Goal: Transaction & Acquisition: Purchase product/service

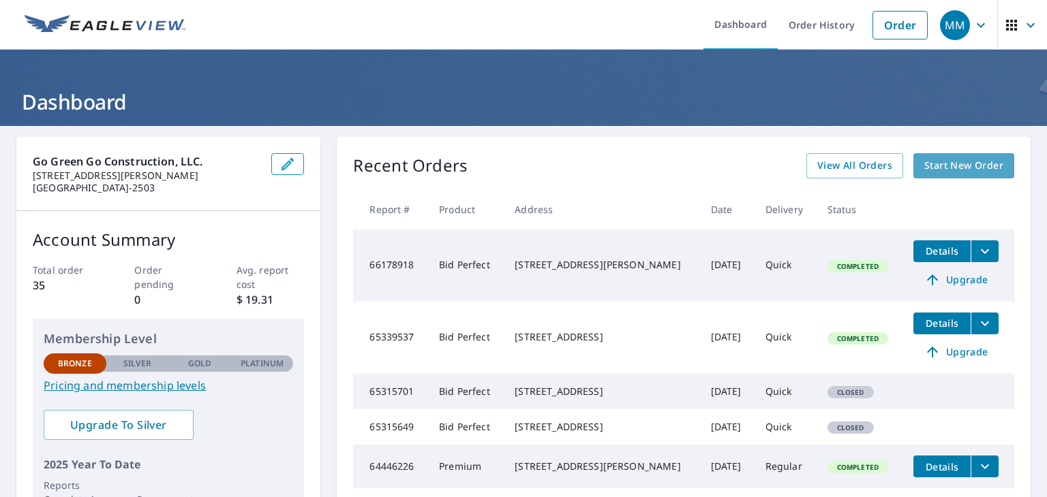
click at [927, 160] on span "Start New Order" at bounding box center [963, 165] width 79 height 17
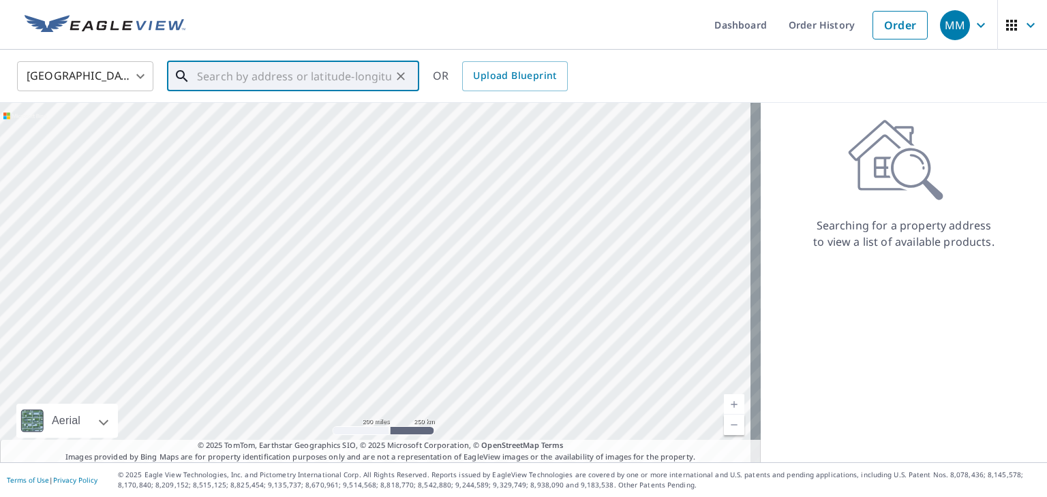
click at [266, 77] on input "text" at bounding box center [294, 76] width 194 height 38
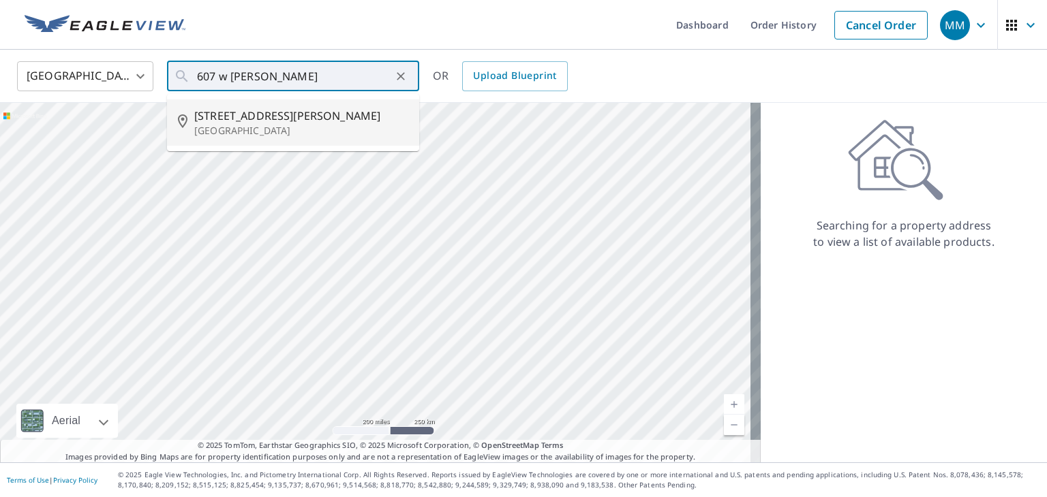
type input "[STREET_ADDRESS][PERSON_NAME]"
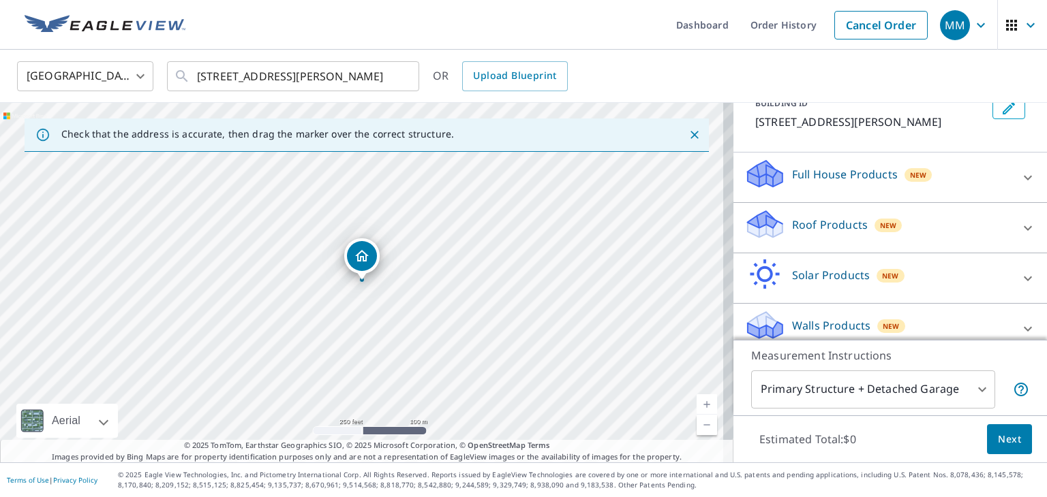
scroll to position [105, 0]
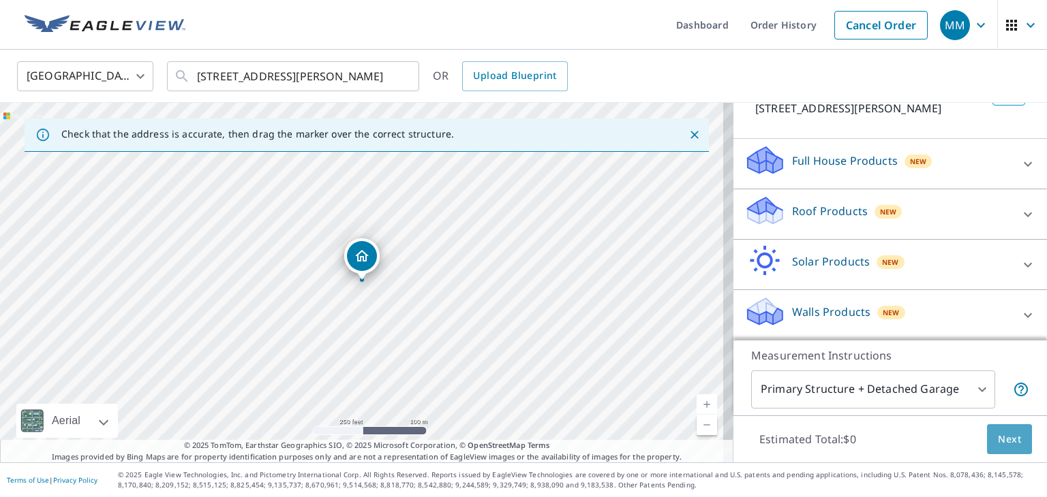
click at [1005, 442] on span "Next" at bounding box center [1009, 439] width 23 height 17
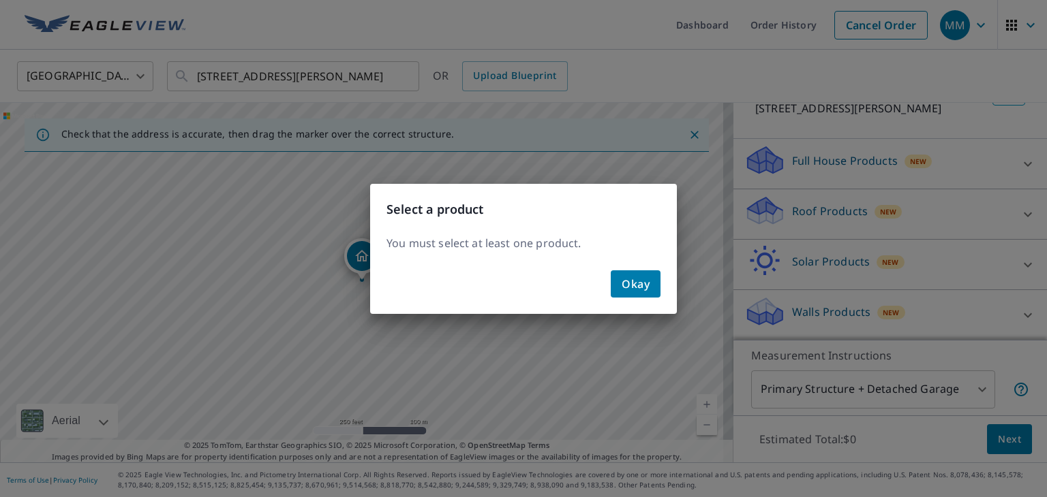
click at [643, 286] on span "Okay" at bounding box center [635, 284] width 28 height 19
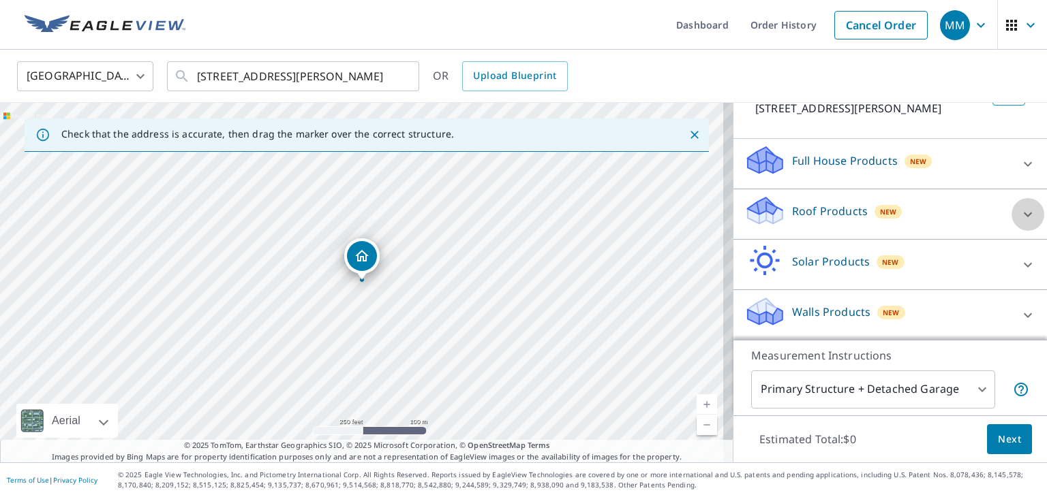
click at [1011, 223] on div at bounding box center [1027, 214] width 33 height 33
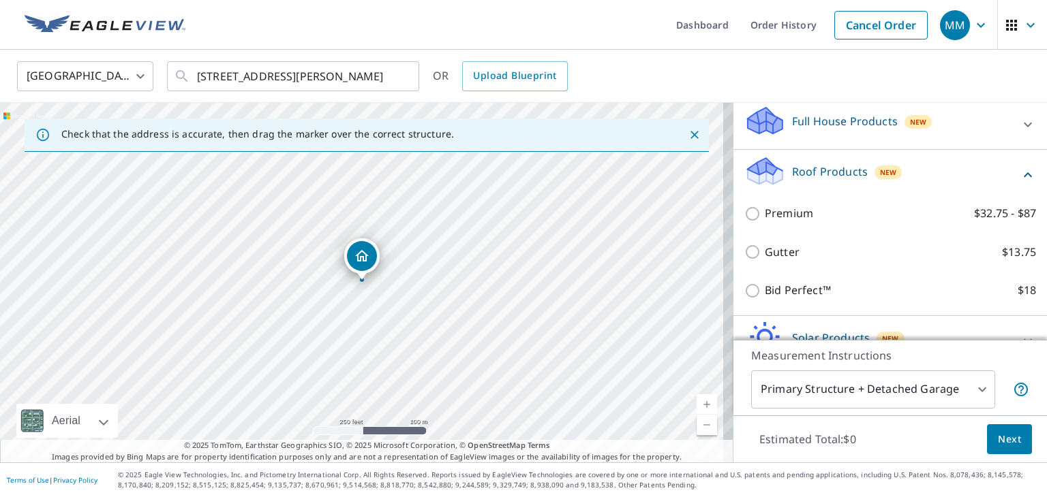
scroll to position [191, 0]
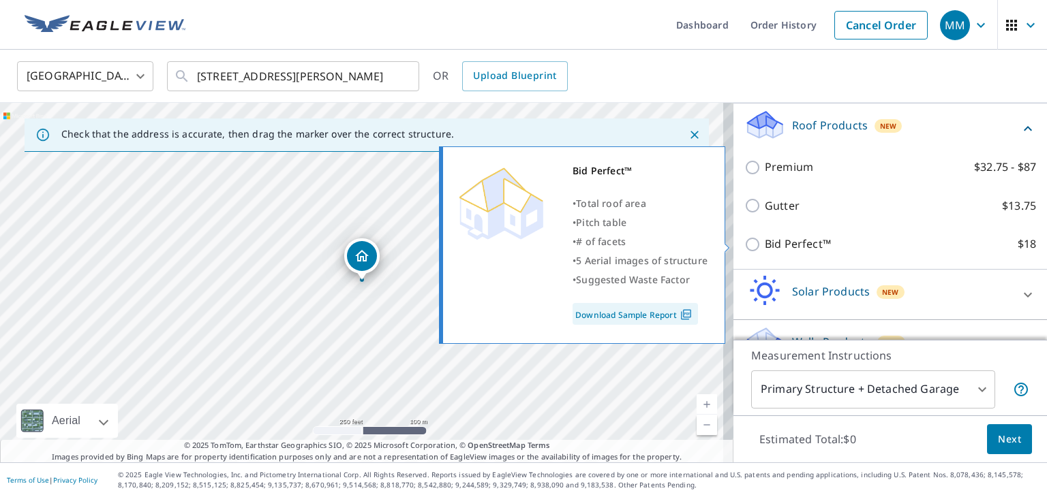
click at [747, 241] on input "Bid Perfect™ $18" at bounding box center [754, 244] width 20 height 16
checkbox input "true"
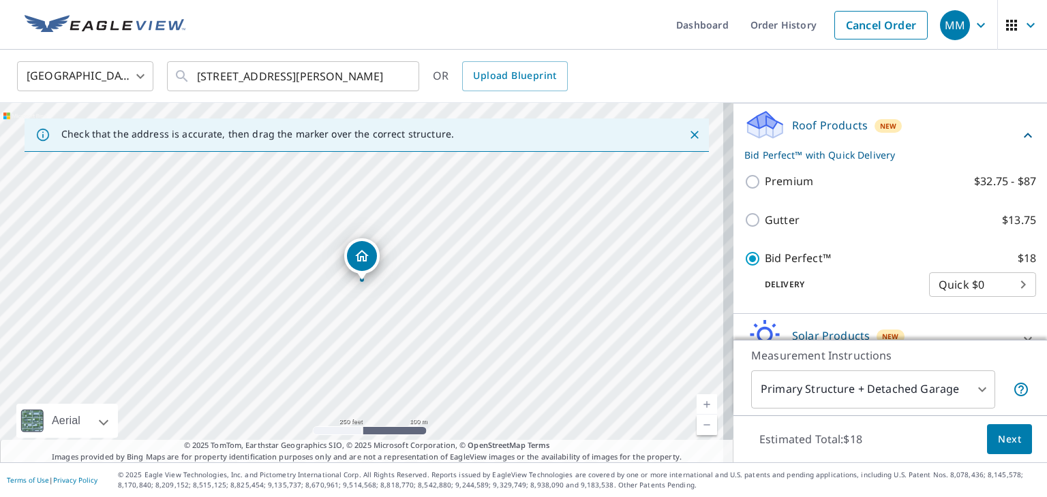
click at [998, 431] on span "Next" at bounding box center [1009, 439] width 23 height 17
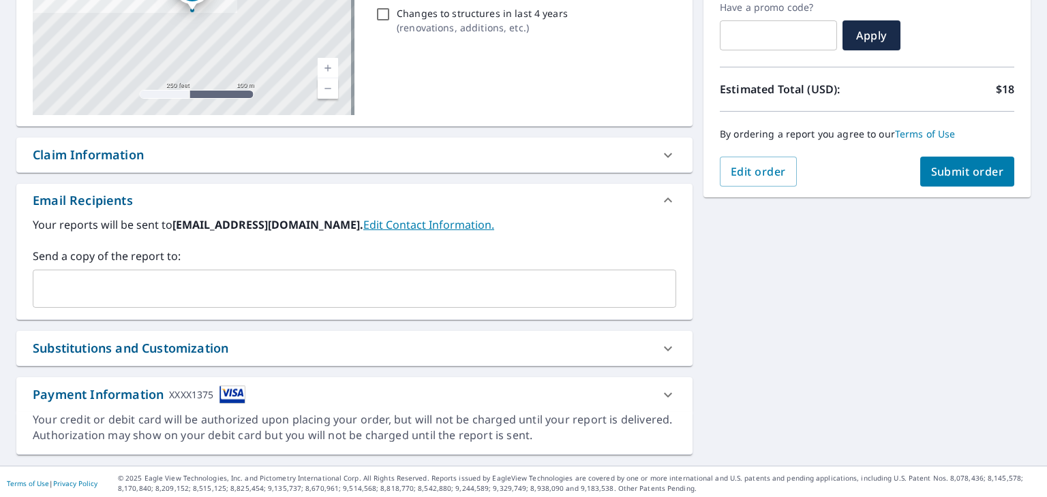
scroll to position [240, 0]
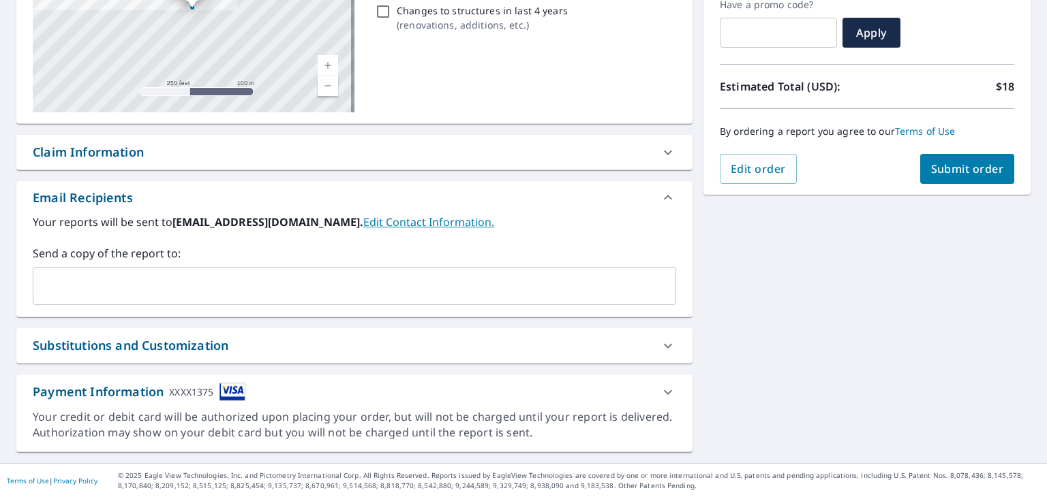
click at [661, 343] on icon at bounding box center [668, 346] width 16 height 16
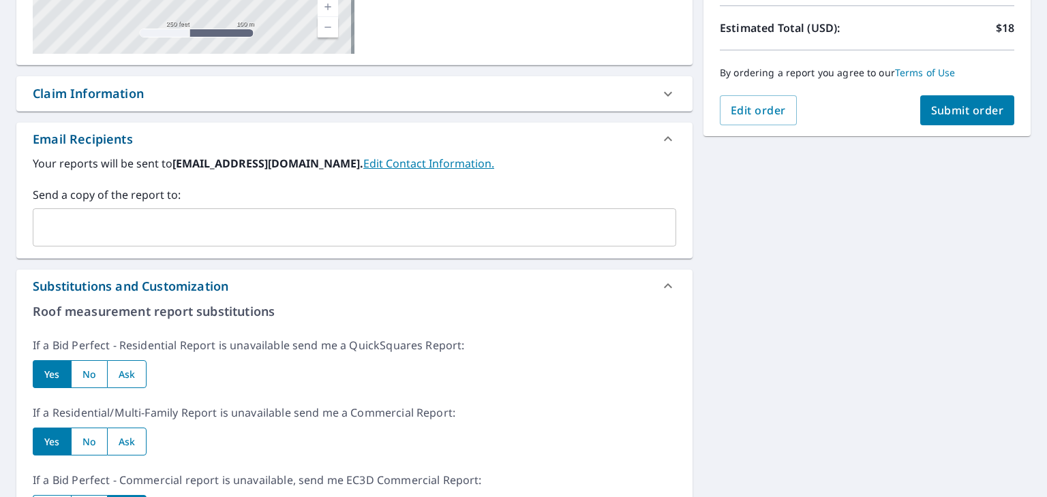
scroll to position [294, 0]
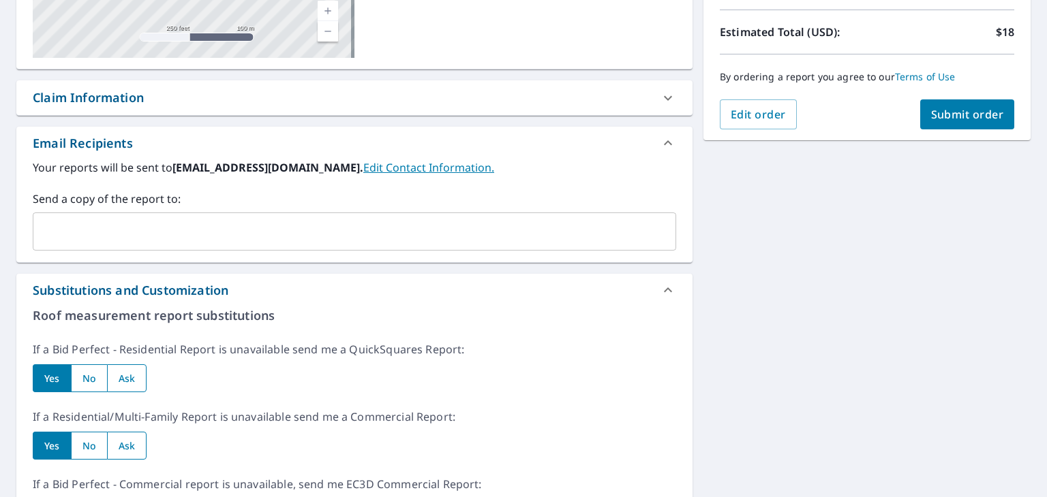
click at [412, 168] on link "Edit Contact Information." at bounding box center [428, 167] width 131 height 15
checkbox input "true"
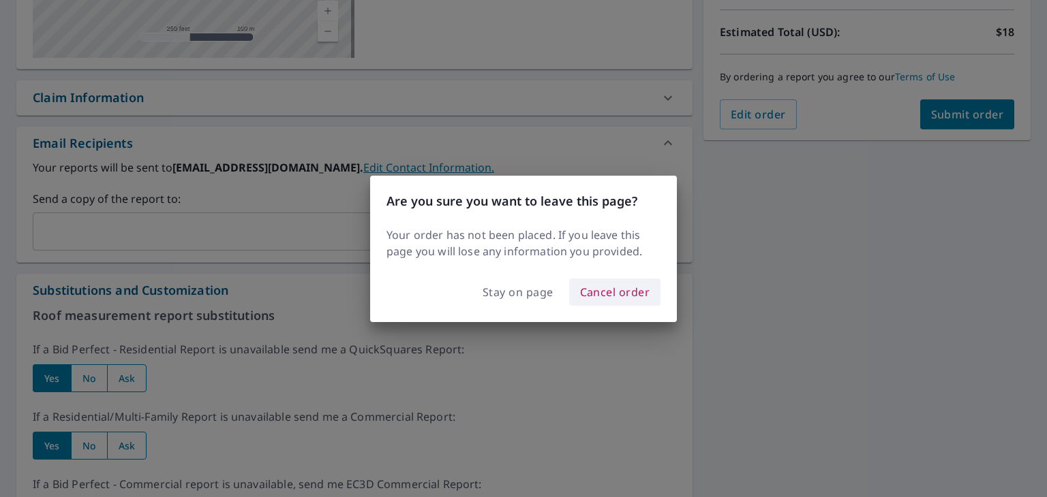
click at [598, 284] on span "Cancel order" at bounding box center [615, 292] width 70 height 19
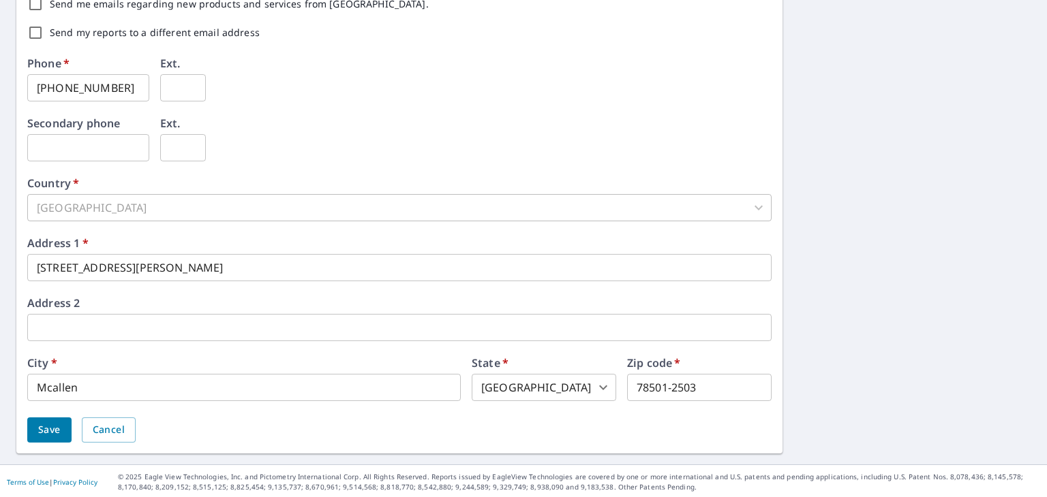
scroll to position [461, 0]
click at [52, 437] on button "Save" at bounding box center [49, 428] width 44 height 25
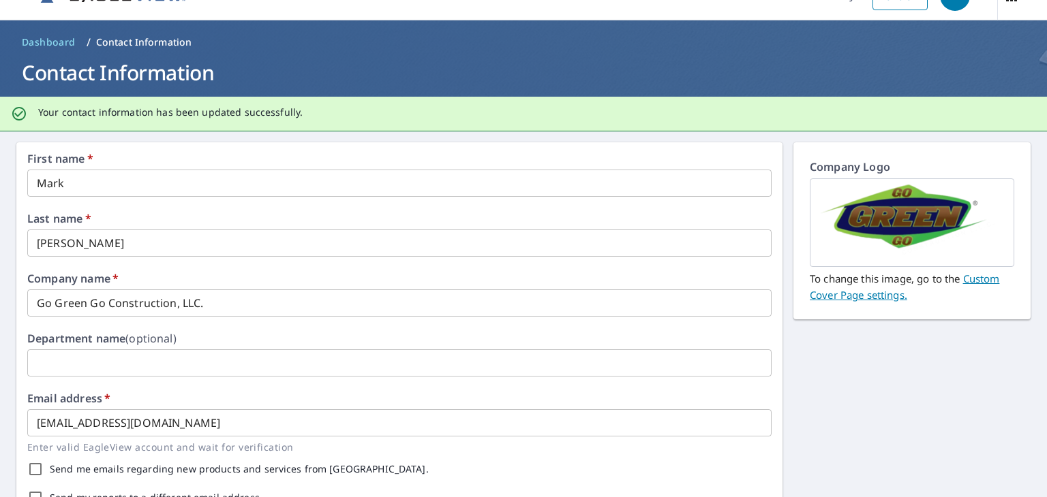
scroll to position [0, 0]
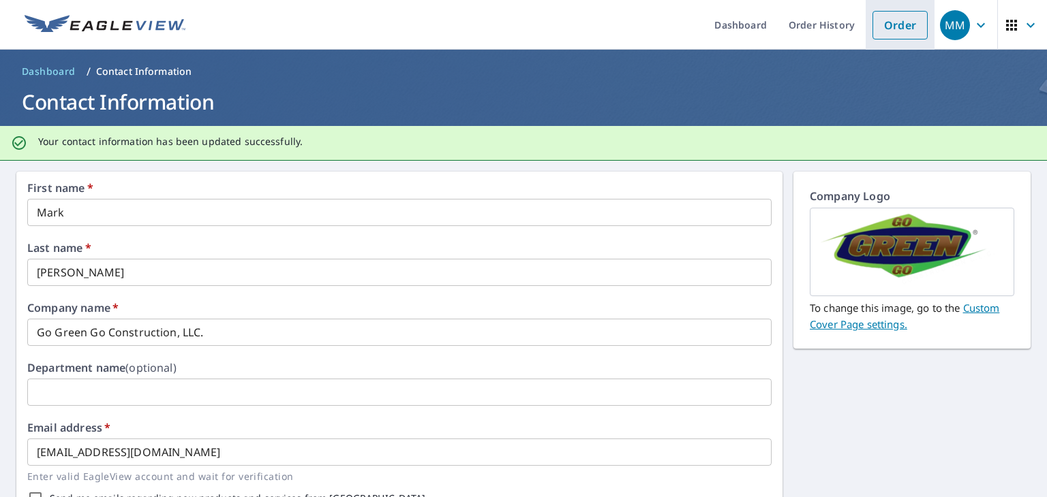
click at [884, 31] on link "Order" at bounding box center [899, 25] width 55 height 29
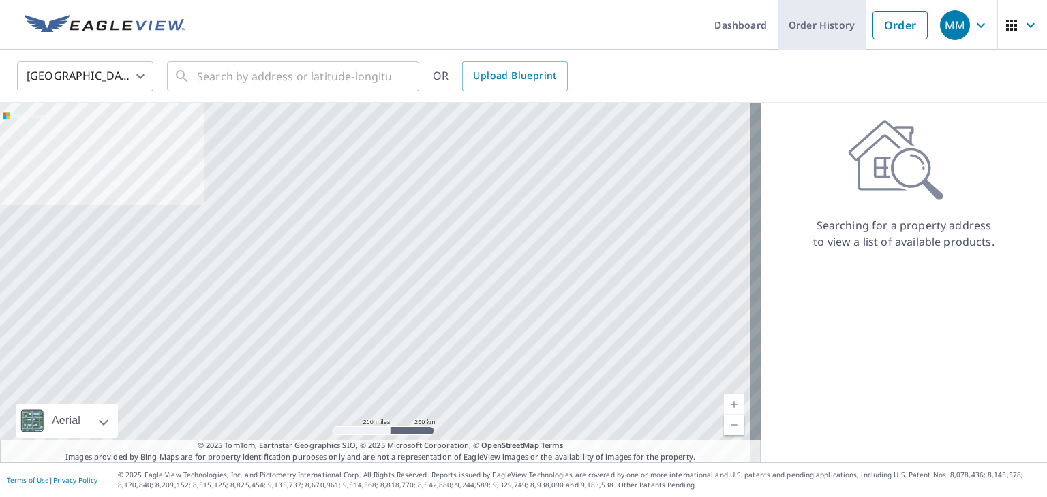
click at [804, 9] on link "Order History" at bounding box center [821, 25] width 88 height 50
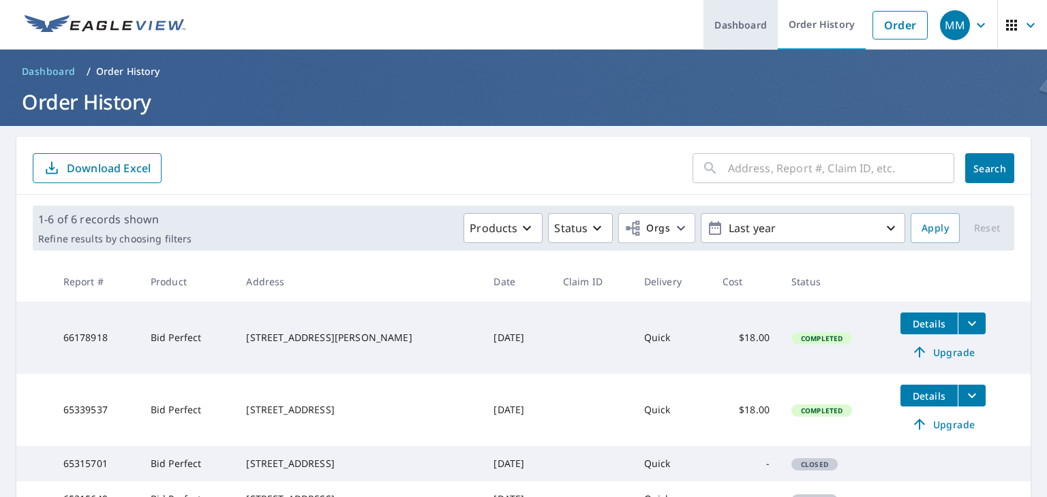
click at [734, 29] on link "Dashboard" at bounding box center [740, 25] width 74 height 50
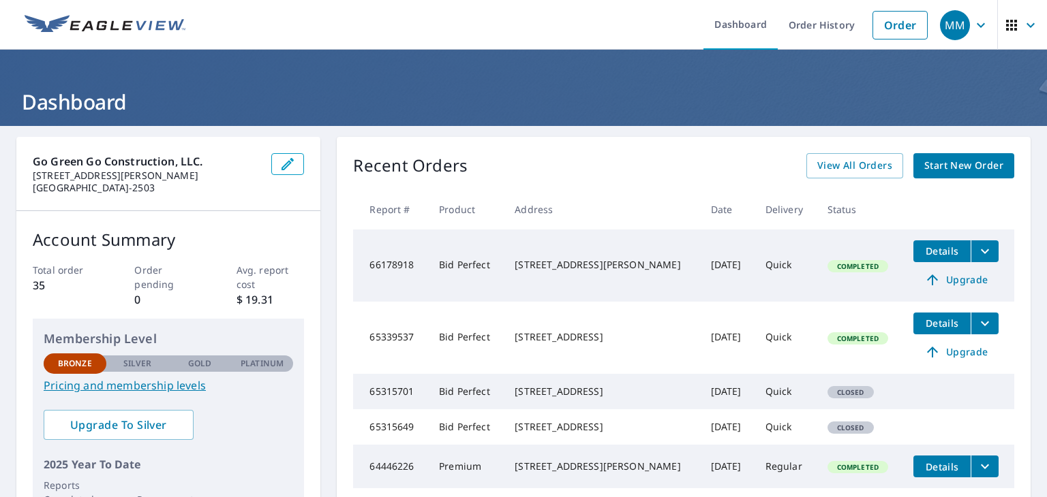
click at [947, 159] on span "Start New Order" at bounding box center [963, 165] width 79 height 17
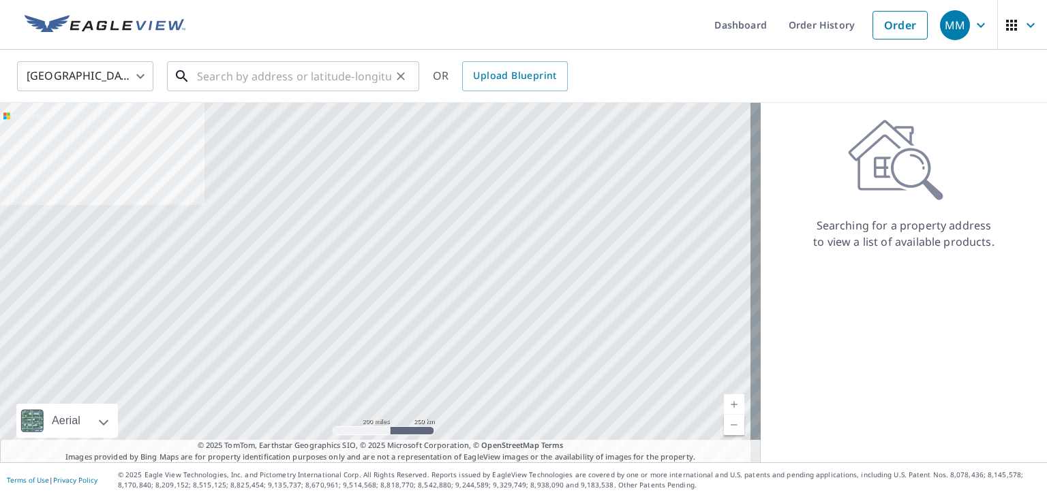
click at [316, 80] on input "text" at bounding box center [294, 76] width 194 height 38
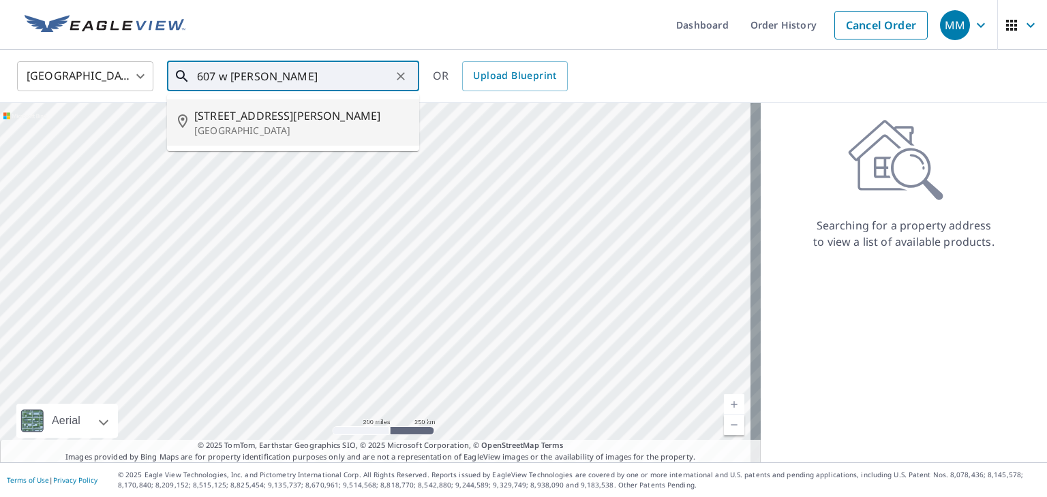
click at [274, 121] on span "[STREET_ADDRESS][PERSON_NAME]" at bounding box center [301, 116] width 214 height 16
type input "[STREET_ADDRESS][PERSON_NAME]"
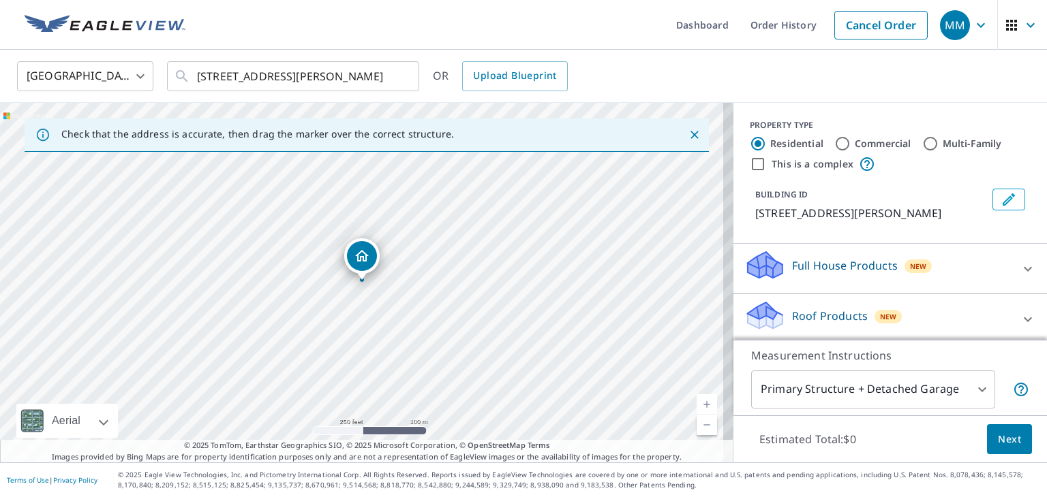
click at [1019, 261] on icon at bounding box center [1027, 269] width 16 height 16
click at [1019, 270] on icon at bounding box center [1027, 269] width 16 height 16
click at [1019, 313] on icon at bounding box center [1027, 319] width 16 height 16
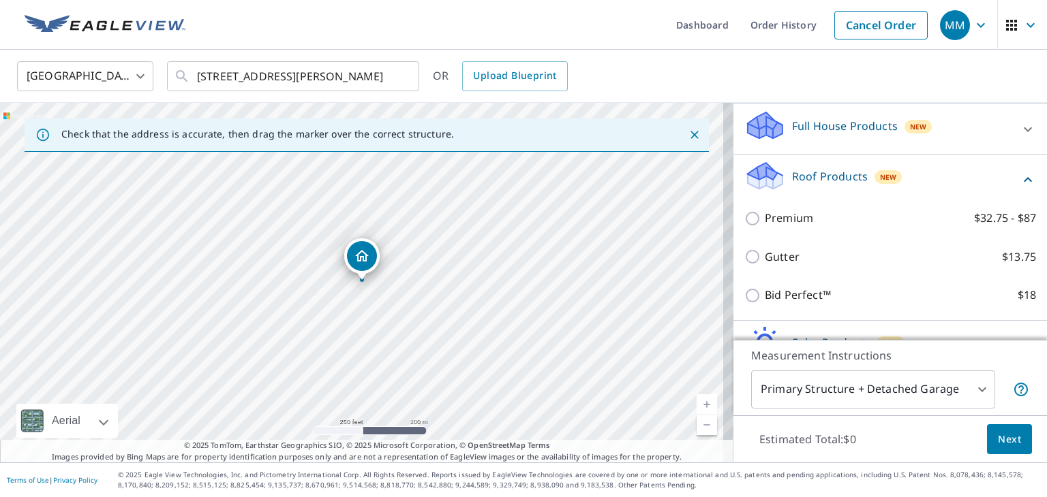
scroll to position [171, 0]
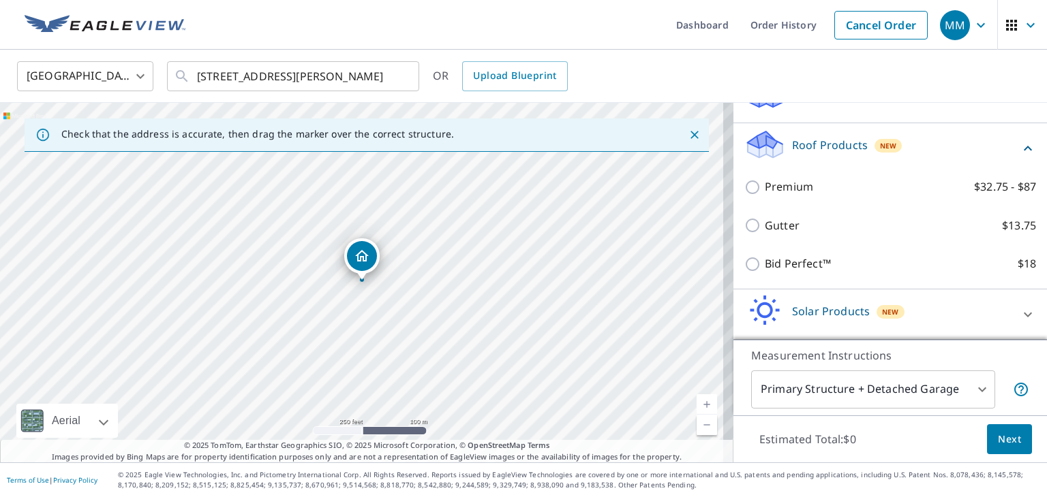
click at [958, 266] on label "Bid Perfect™ $18" at bounding box center [900, 264] width 271 height 17
click at [765, 266] on input "Bid Perfect™ $18" at bounding box center [754, 264] width 20 height 16
checkbox input "true"
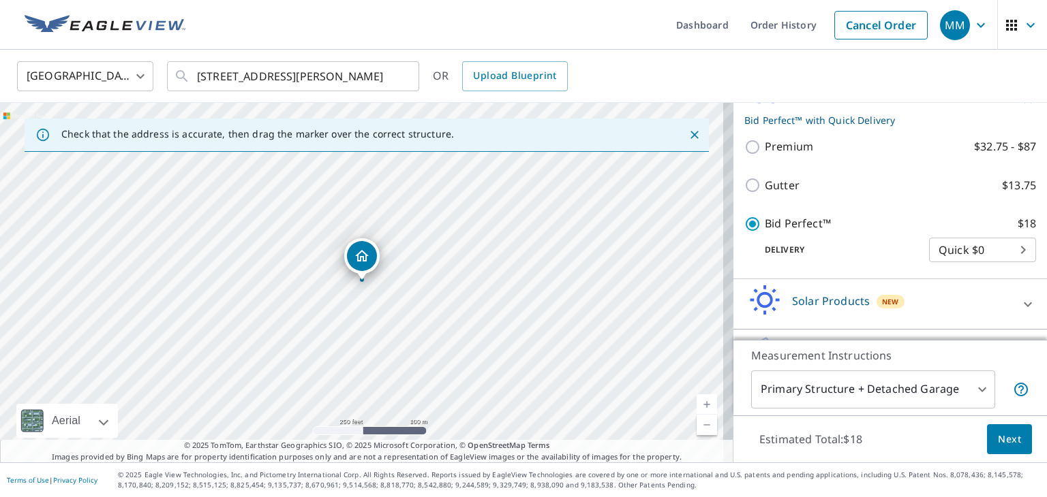
scroll to position [264, 0]
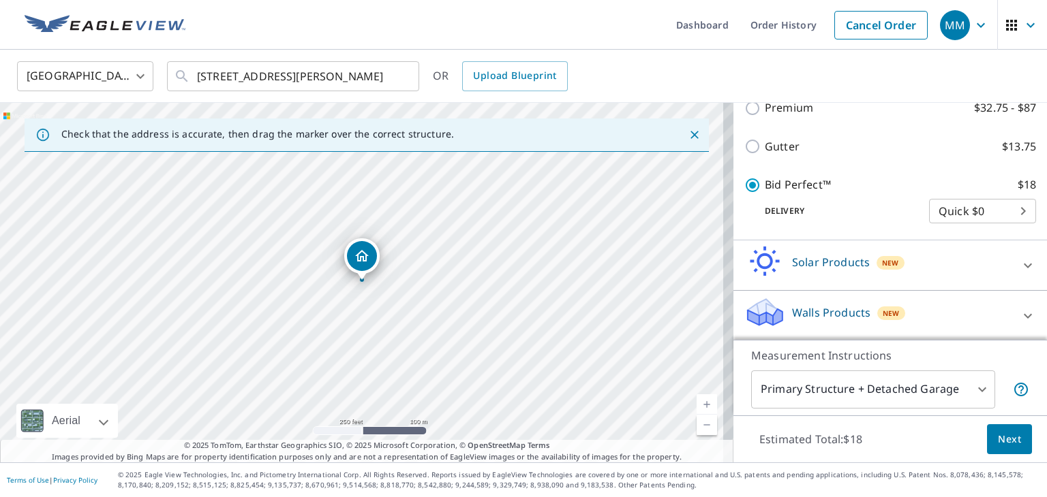
click at [1003, 444] on span "Next" at bounding box center [1009, 439] width 23 height 17
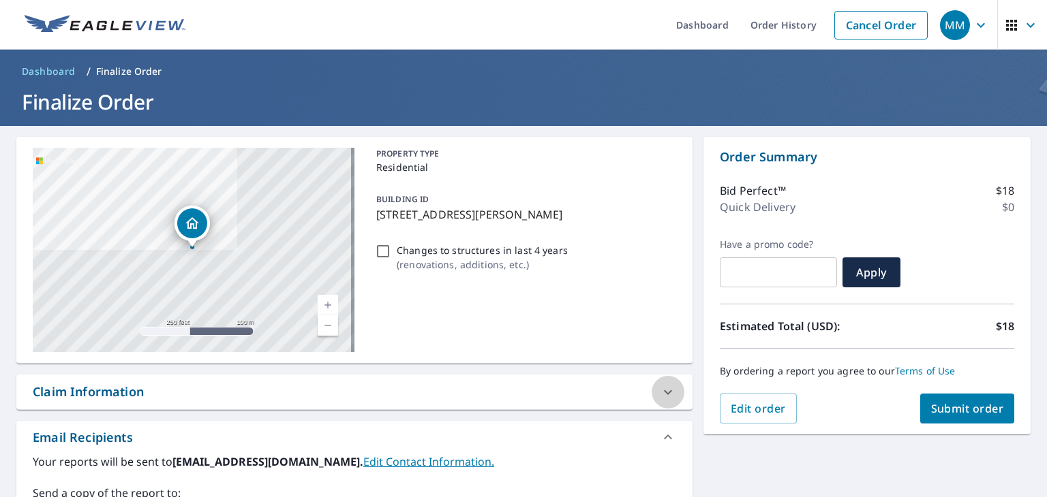
click at [666, 392] on icon at bounding box center [668, 392] width 16 height 16
checkbox input "true"
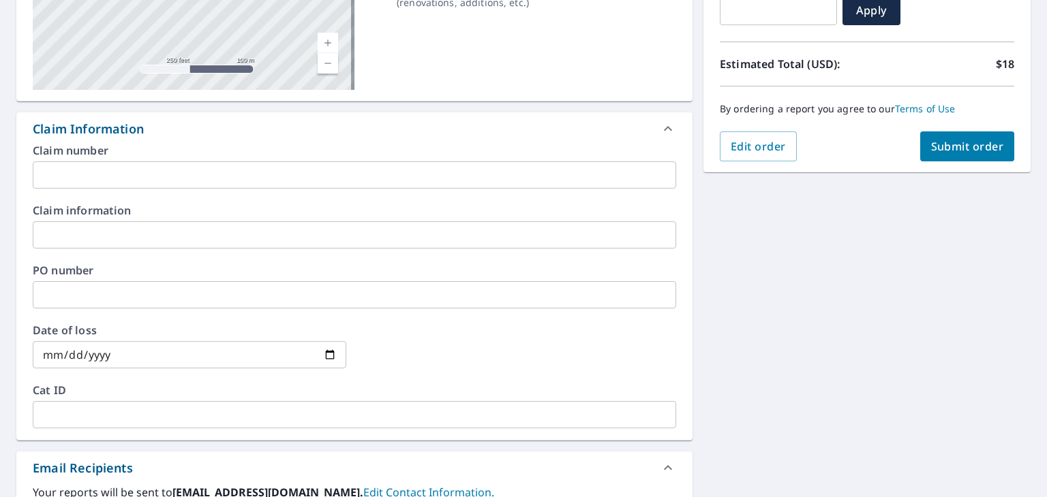
scroll to position [265, 0]
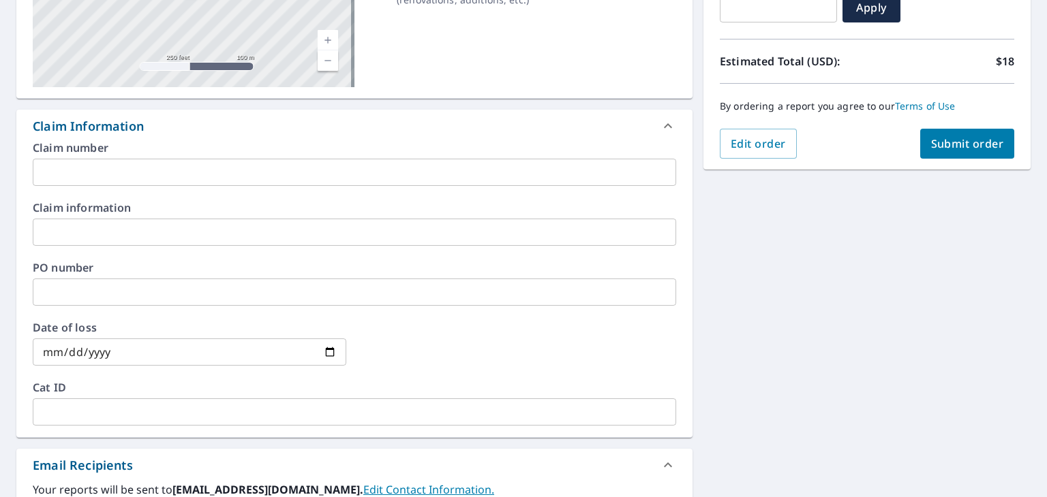
click at [62, 294] on input "text" at bounding box center [354, 292] width 643 height 27
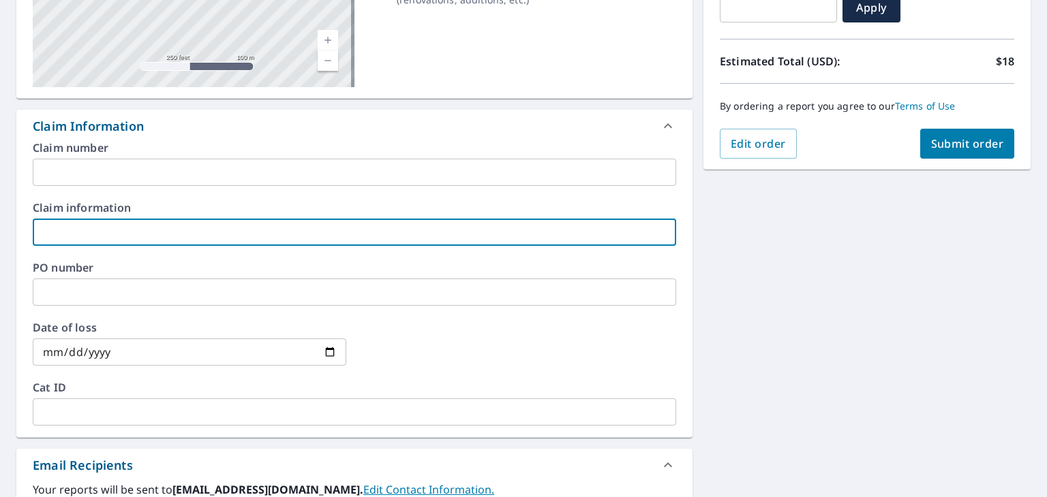
click at [58, 230] on input "text" at bounding box center [354, 232] width 643 height 27
type input "C"
checkbox input "true"
type input "Ca"
checkbox input "true"
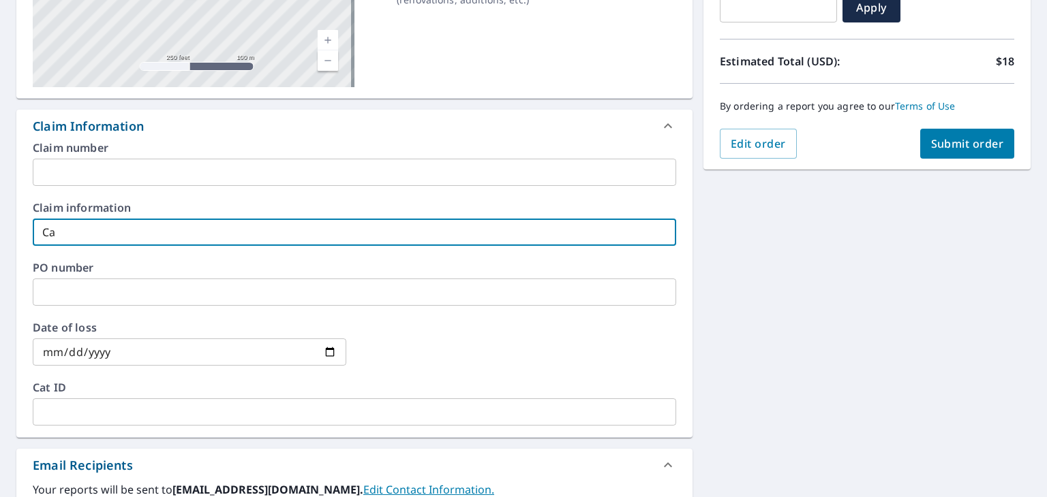
type input "Car"
checkbox input "true"
type input "[PERSON_NAME]"
checkbox input "true"
type input "[PERSON_NAME]"
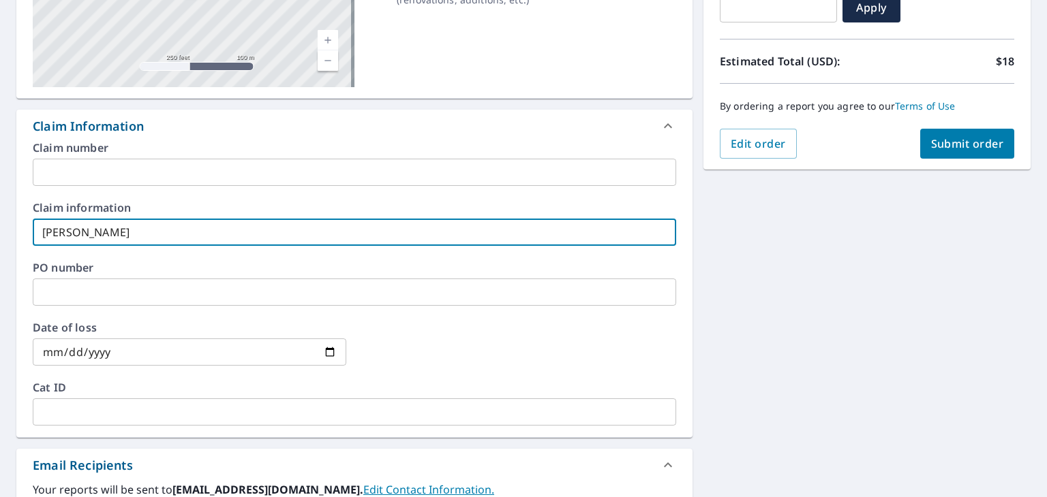
checkbox input "true"
type input "[PERSON_NAME]"
checkbox input "true"
type input "[PERSON_NAME]"
checkbox input "true"
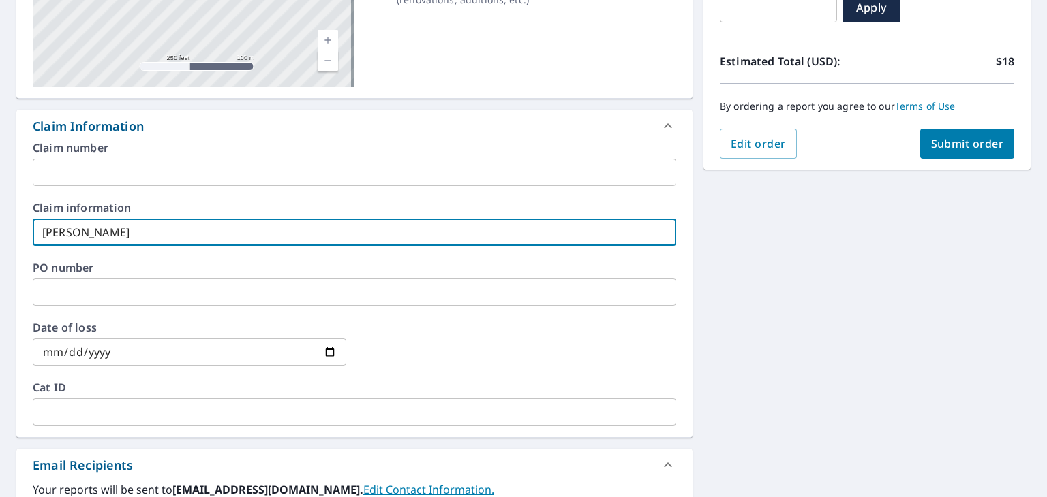
type input "[PERSON_NAME]"
checkbox input "true"
type input "[PERSON_NAME]"
checkbox input "true"
type input "[PERSON_NAME]"
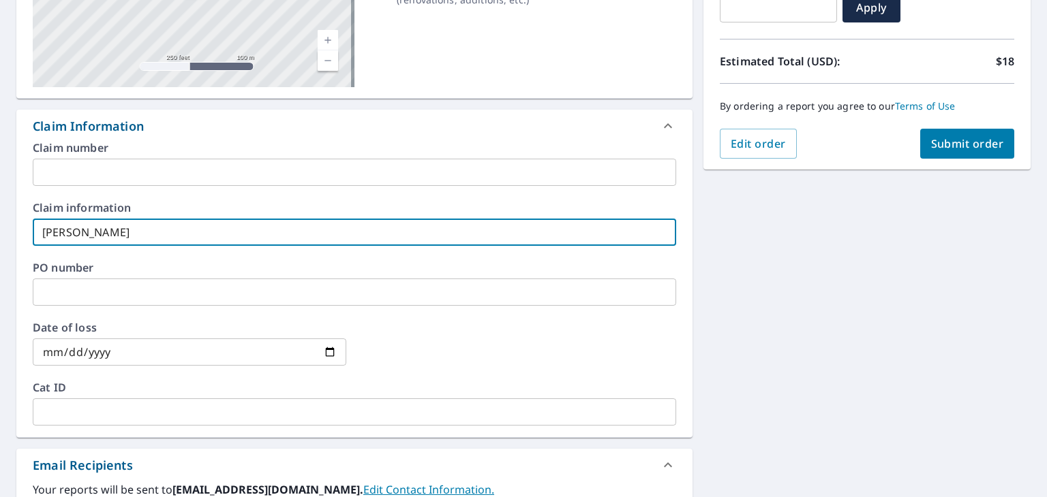
checkbox input "true"
type input "[PERSON_NAME]"
checkbox input "true"
type input "[PERSON_NAME]"
checkbox input "true"
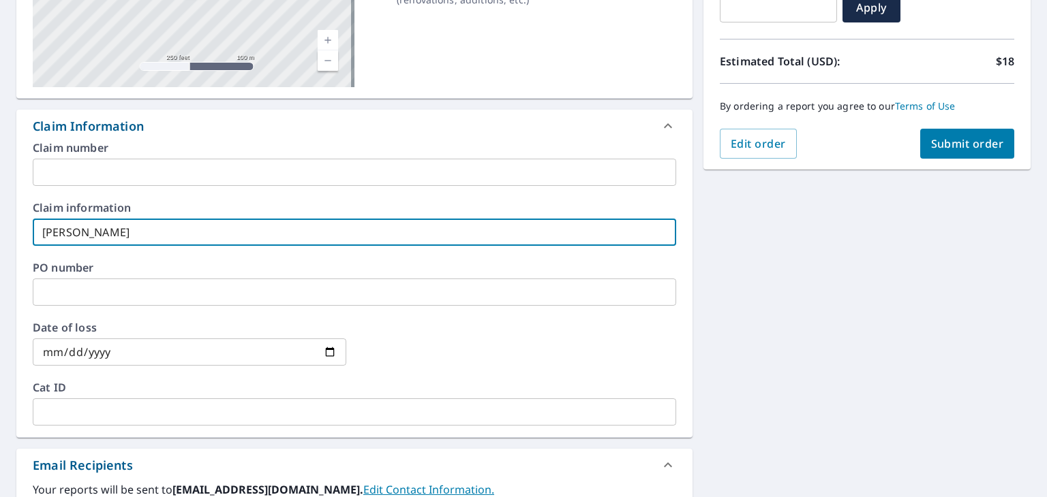
type input "[PERSON_NAME]"
checkbox input "true"
type input "[PERSON_NAME]"
checkbox input "true"
type input "[PERSON_NAME]"
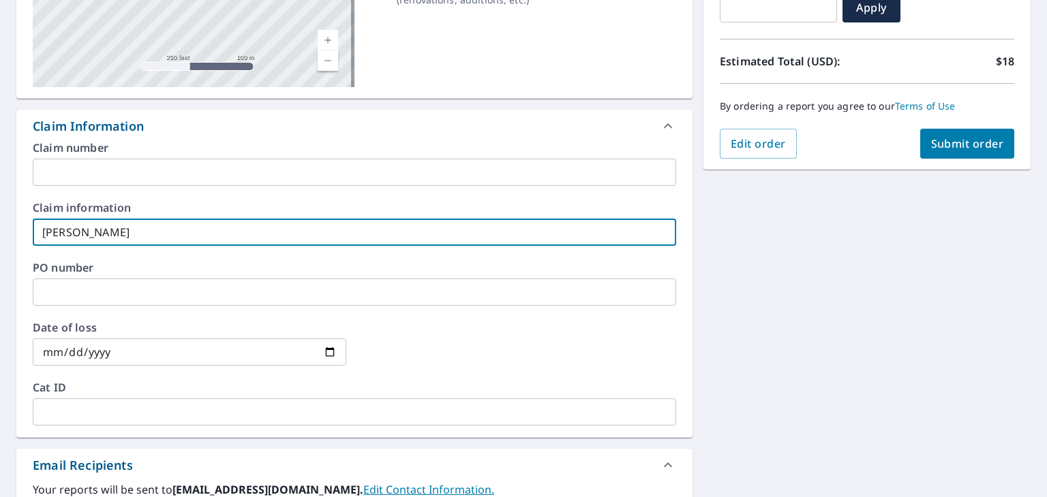
checkbox input "true"
type input "[PERSON_NAME]"
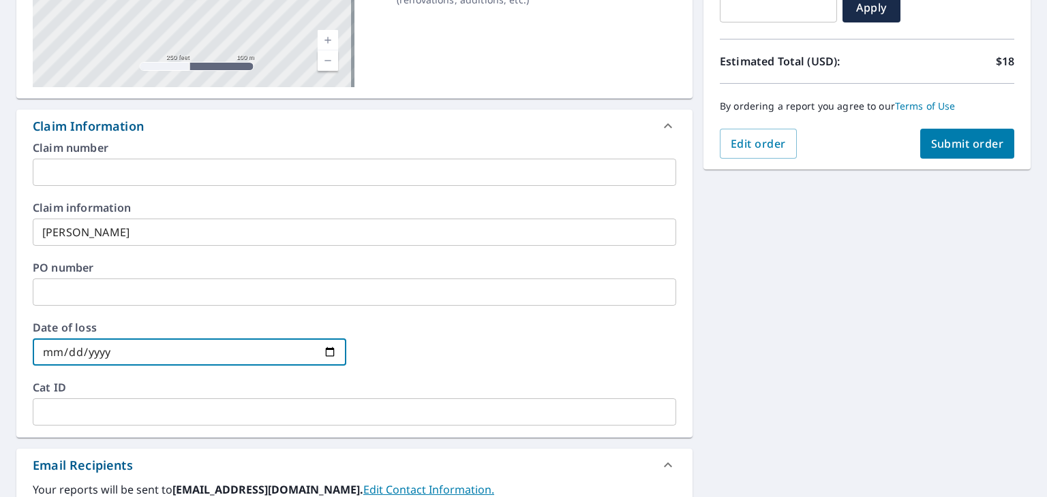
click at [322, 354] on input "date" at bounding box center [189, 352] width 313 height 27
type input "[DATE]"
checkbox input "true"
type input "[DATE]"
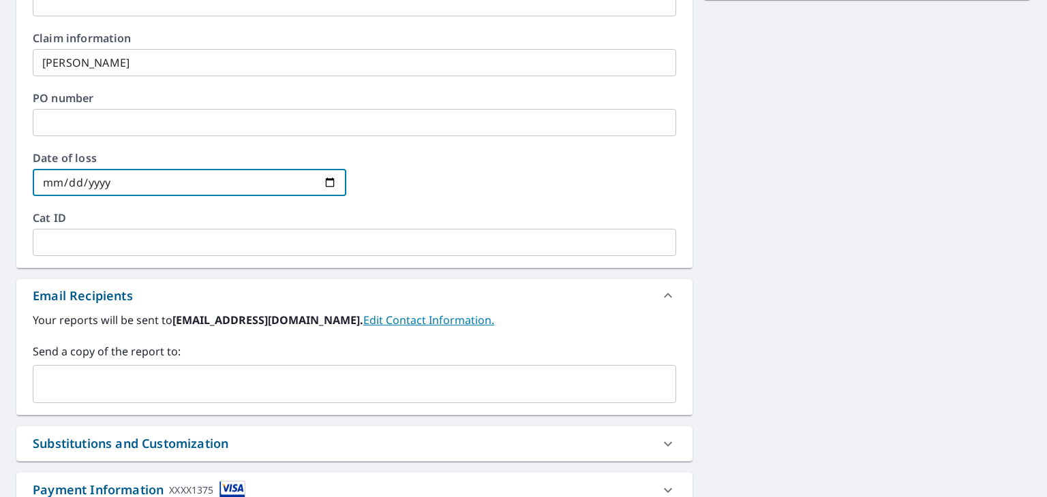
scroll to position [532, 0]
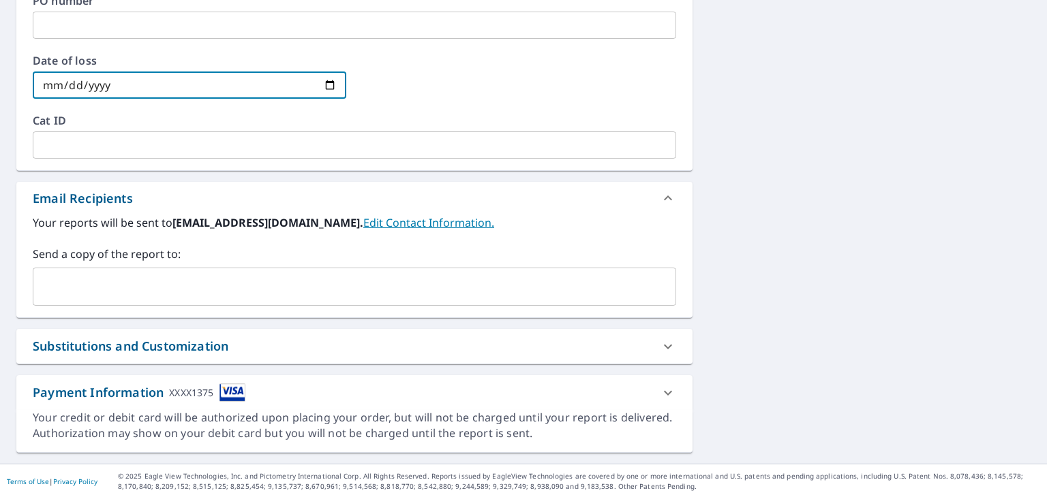
click at [664, 390] on icon at bounding box center [668, 393] width 16 height 16
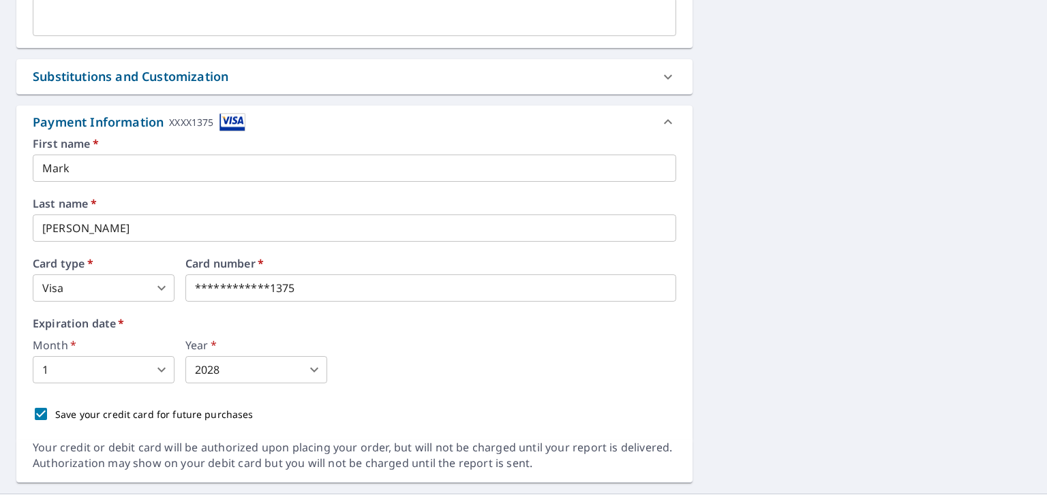
scroll to position [807, 0]
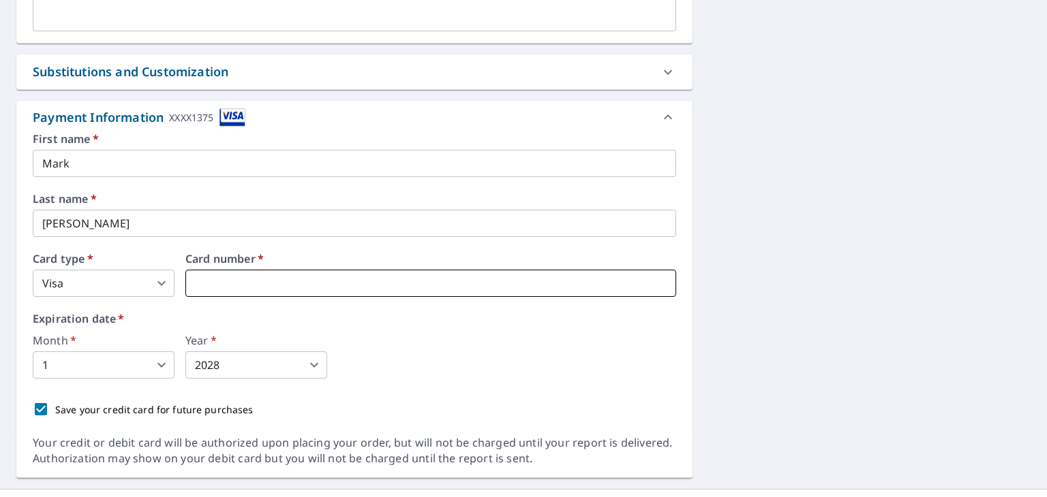
checkbox input "true"
type input "3"
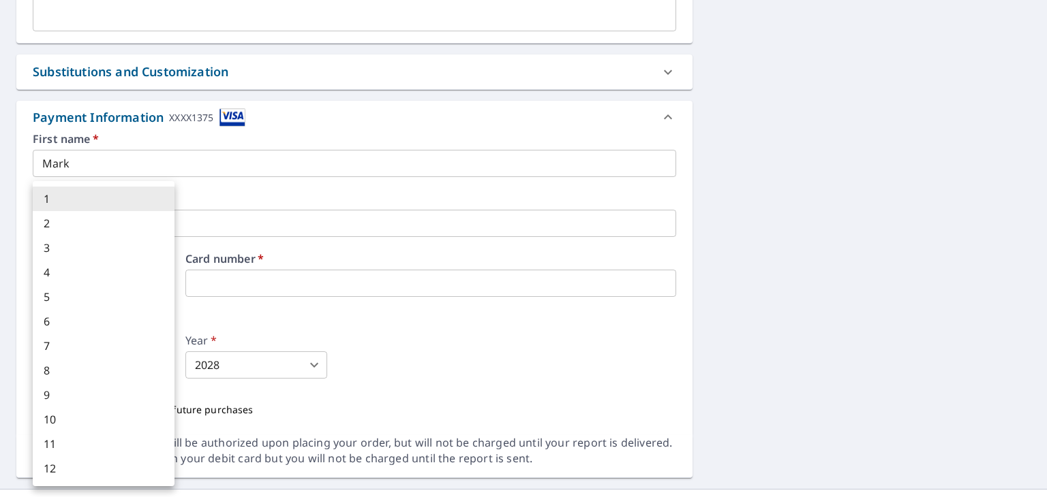
click at [112, 375] on body "MM MM Dashboard Order History Cancel Order MM Dashboard / Finalize Order Finali…" at bounding box center [523, 248] width 1047 height 497
click at [91, 341] on li "7" at bounding box center [104, 346] width 142 height 25
checkbox input "true"
type input "7"
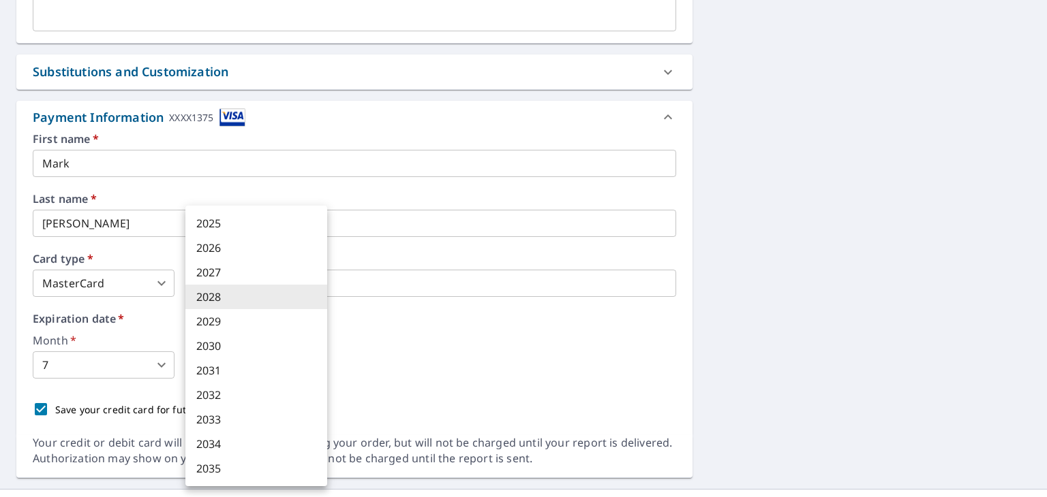
click at [238, 366] on body "MM MM Dashboard Order History Cancel Order MM Dashboard / Finalize Order Finali…" at bounding box center [523, 248] width 1047 height 497
click at [219, 273] on li "2027" at bounding box center [256, 272] width 142 height 25
checkbox input "true"
type input "2027"
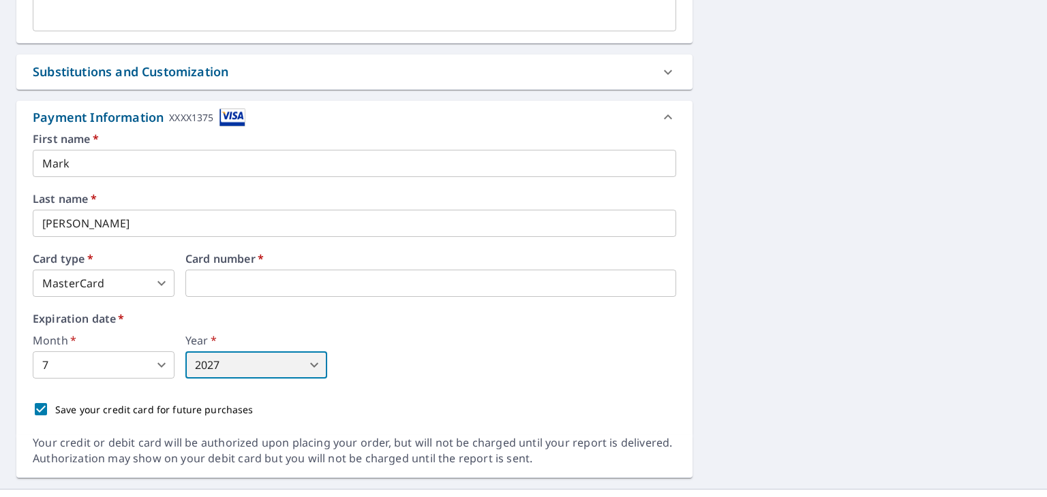
scroll to position [832, 0]
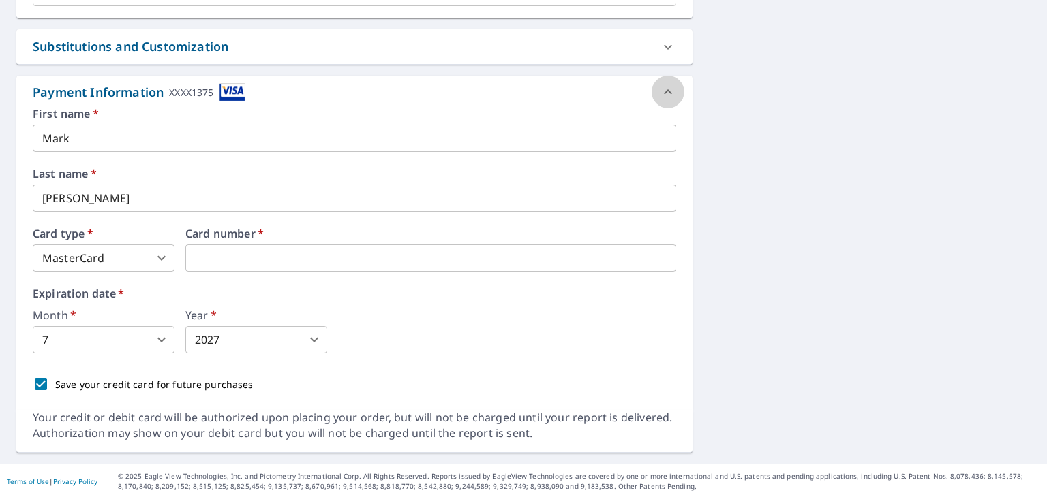
click at [660, 93] on icon at bounding box center [668, 92] width 16 height 16
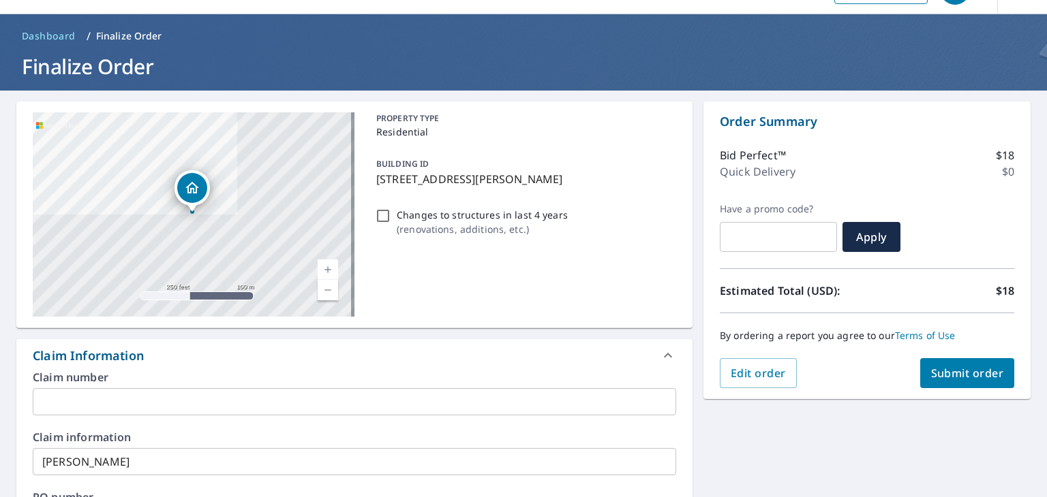
scroll to position [0, 0]
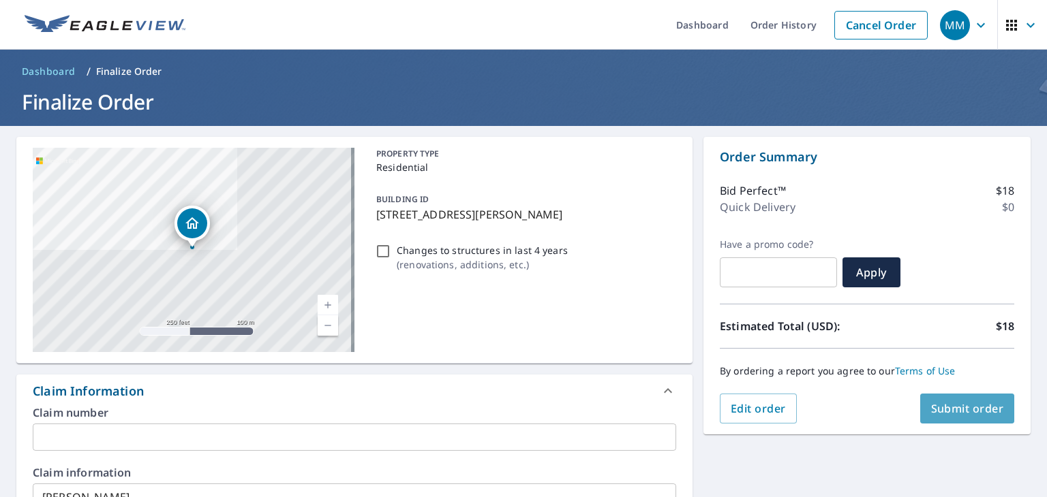
click at [931, 405] on span "Submit order" at bounding box center [967, 408] width 73 height 15
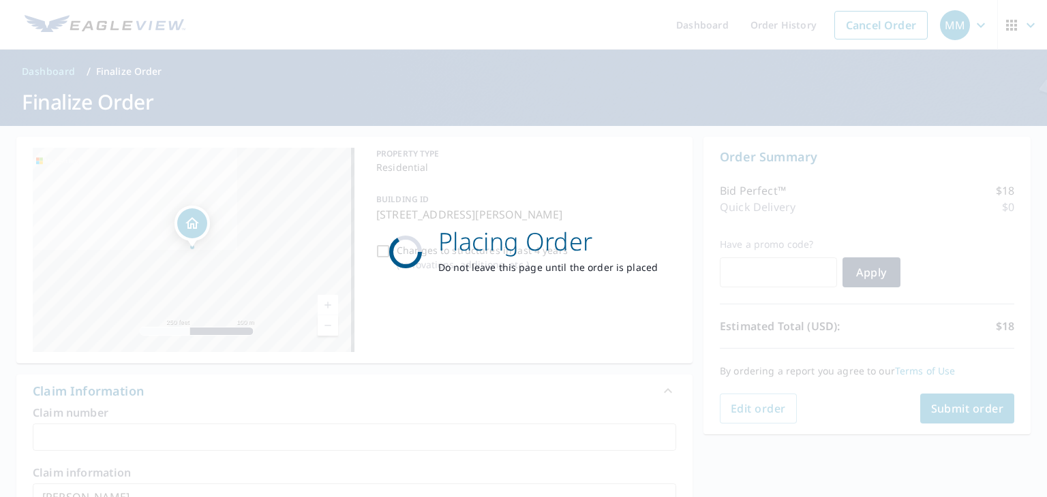
checkbox input "true"
